Goal: Task Accomplishment & Management: Manage account settings

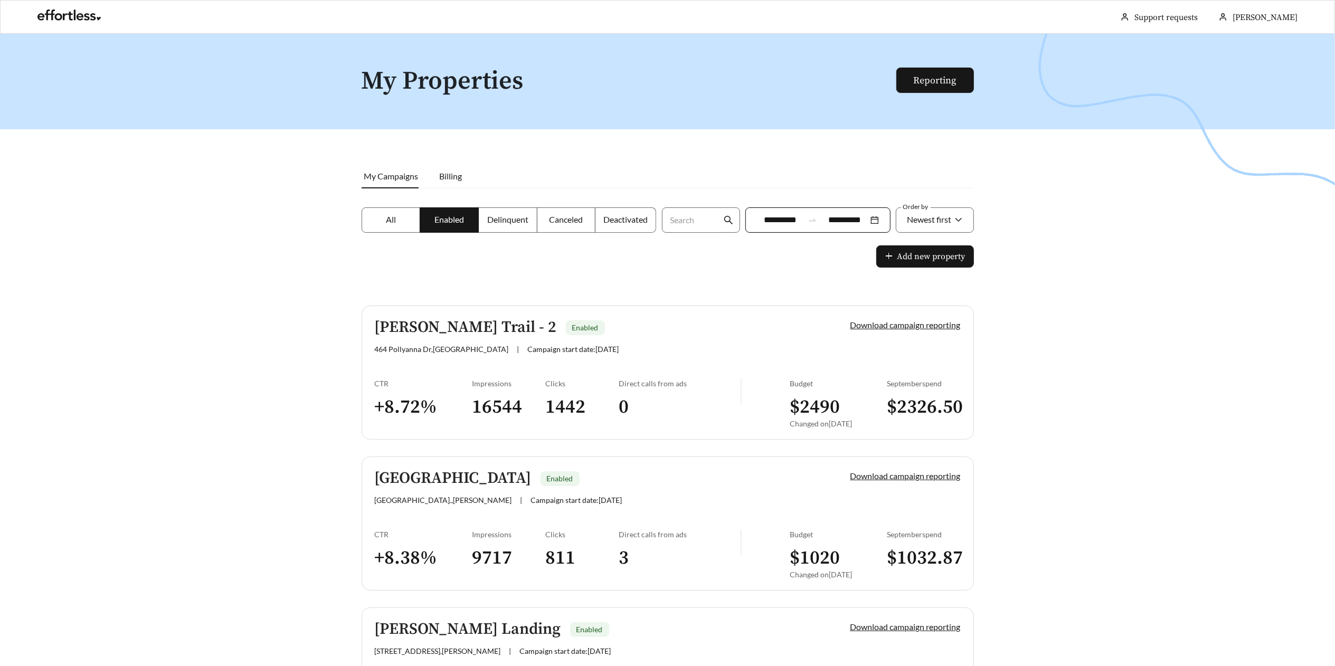
click at [390, 213] on label "All" at bounding box center [391, 219] width 59 height 25
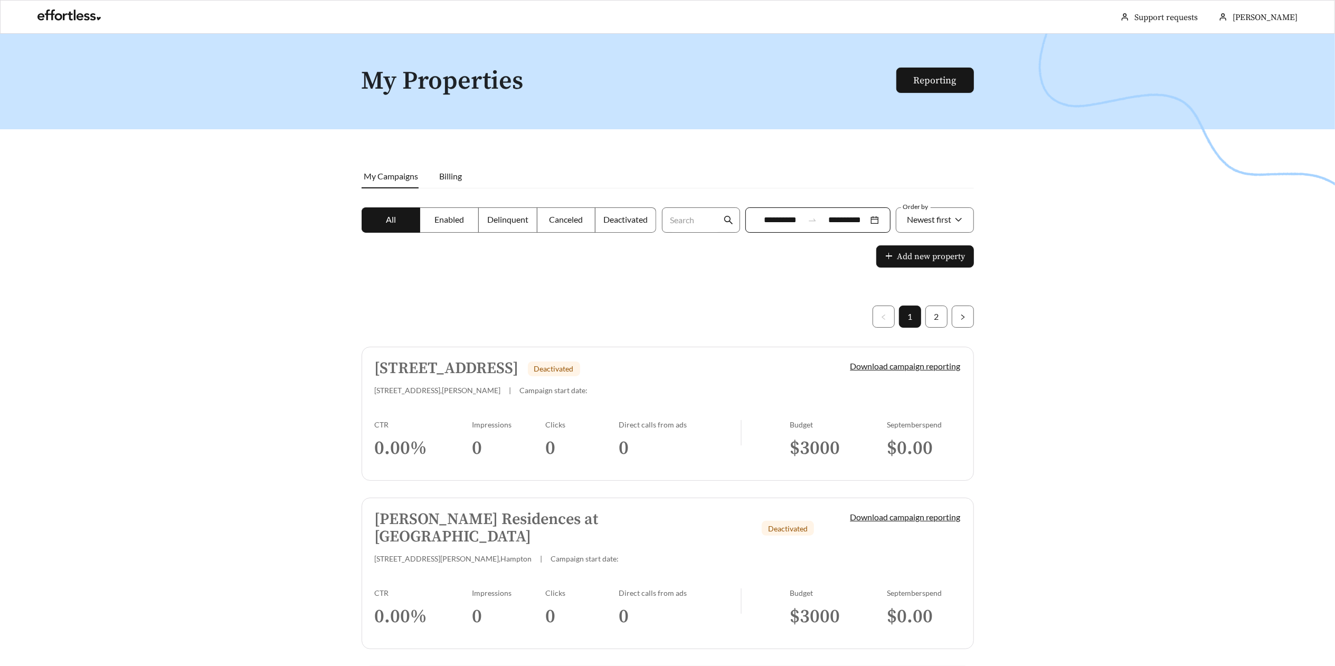
click at [499, 405] on link "[STREET_ADDRESS][GEOGRAPHIC_DATA] E Deactivated [STREET_ADDRESS][PERSON_NAME] |…" at bounding box center [668, 414] width 612 height 134
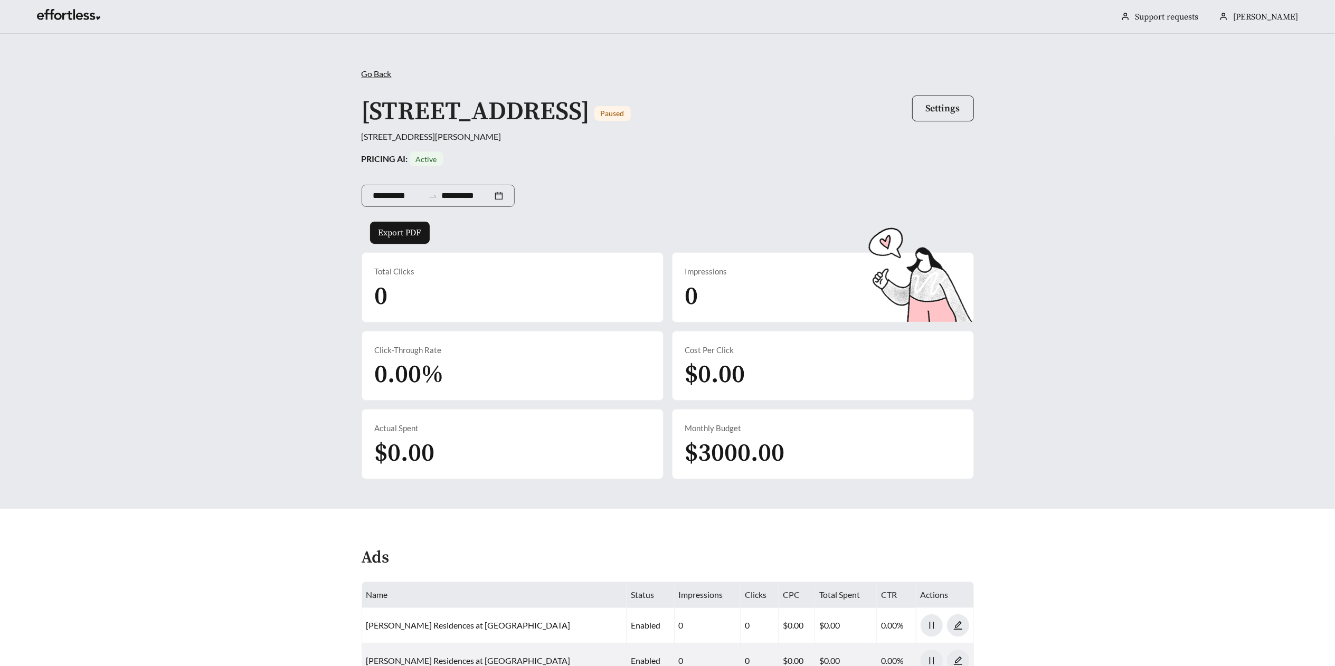
click at [930, 103] on span "Settings" at bounding box center [943, 108] width 34 height 12
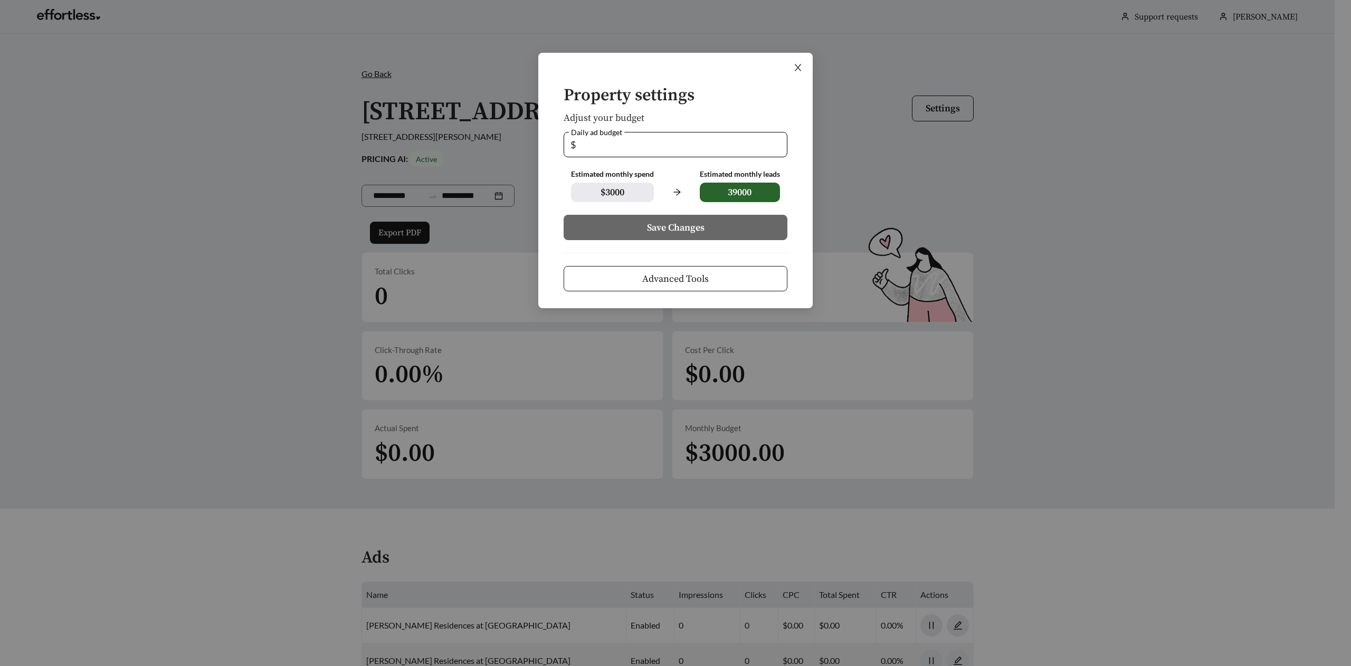
click at [804, 70] on span "Close" at bounding box center [798, 68] width 30 height 30
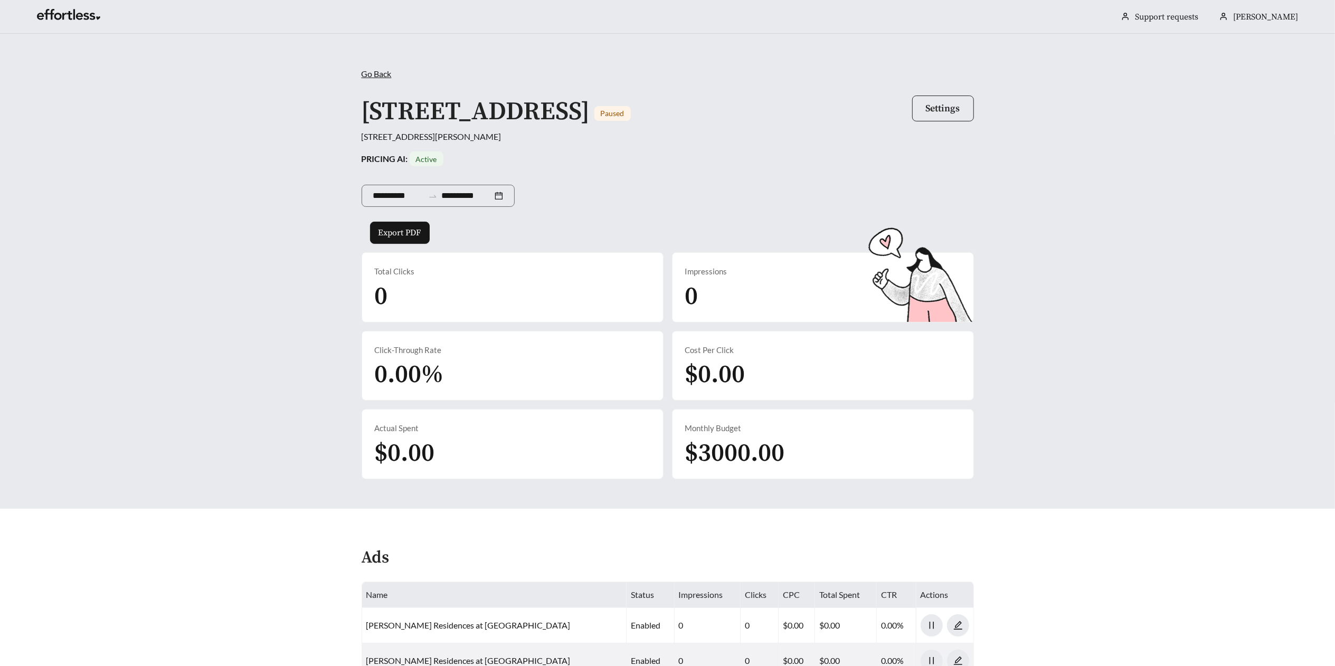
click at [957, 111] on span "Settings" at bounding box center [943, 108] width 34 height 12
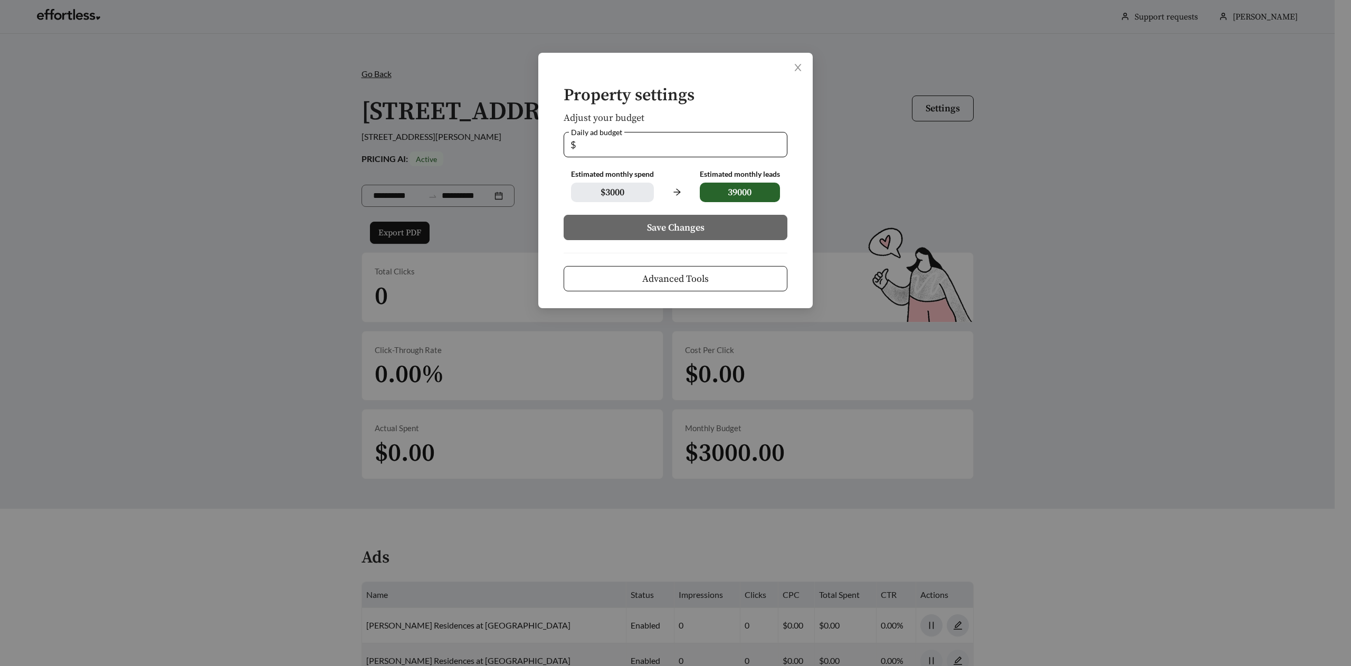
click at [651, 266] on form "Property settings Adjust your budget Daily ad budget $ *** Estimated monthly sp…" at bounding box center [675, 189] width 241 height 205
click at [652, 277] on span "Advanced Tools" at bounding box center [675, 279] width 67 height 14
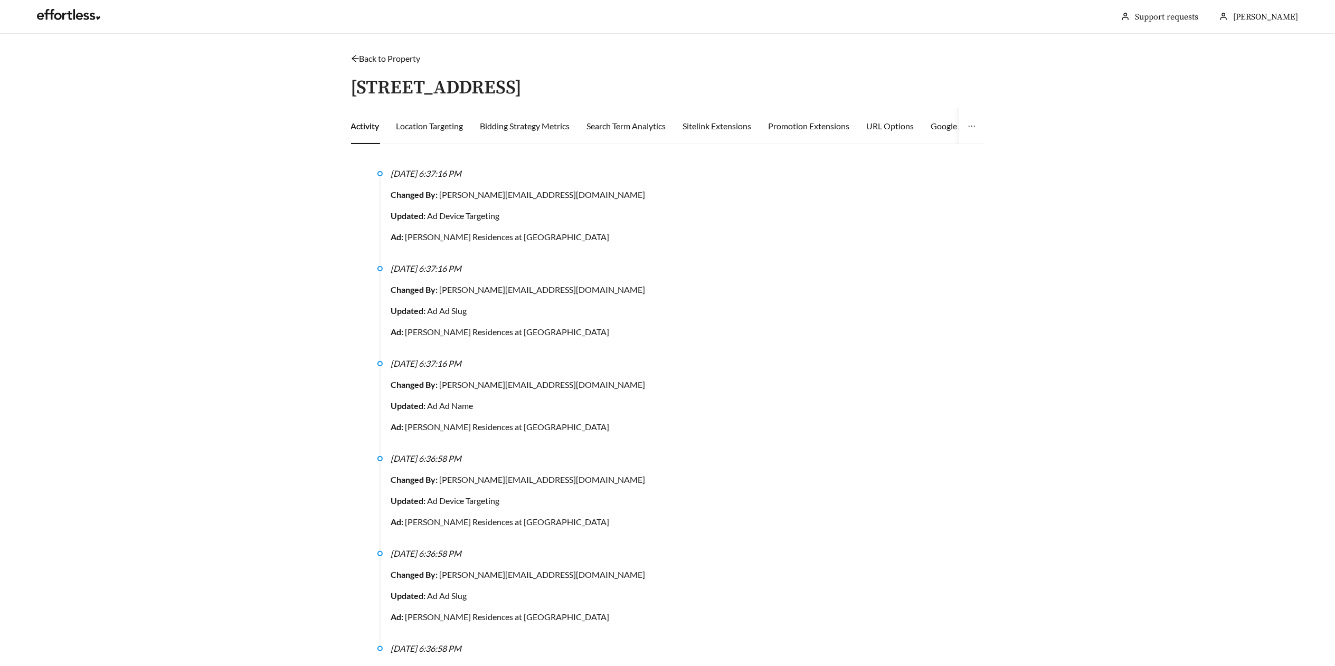
click at [470, 87] on h3 "[STREET_ADDRESS]" at bounding box center [436, 88] width 171 height 21
